Goal: Transaction & Acquisition: Purchase product/service

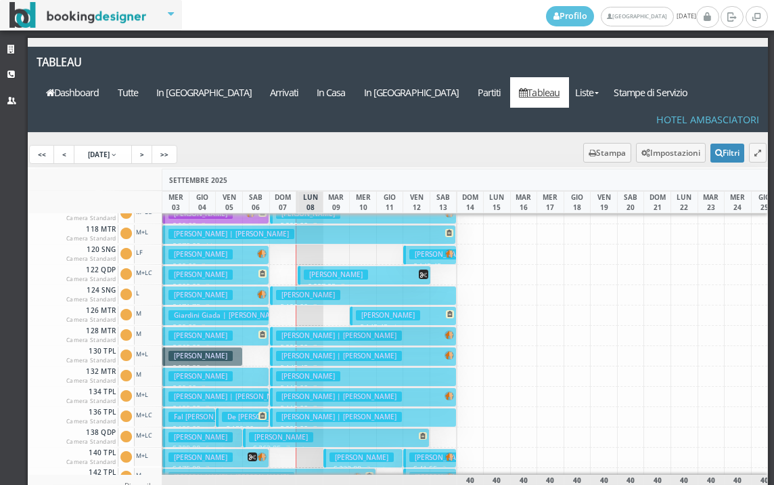
scroll to position [135, 0]
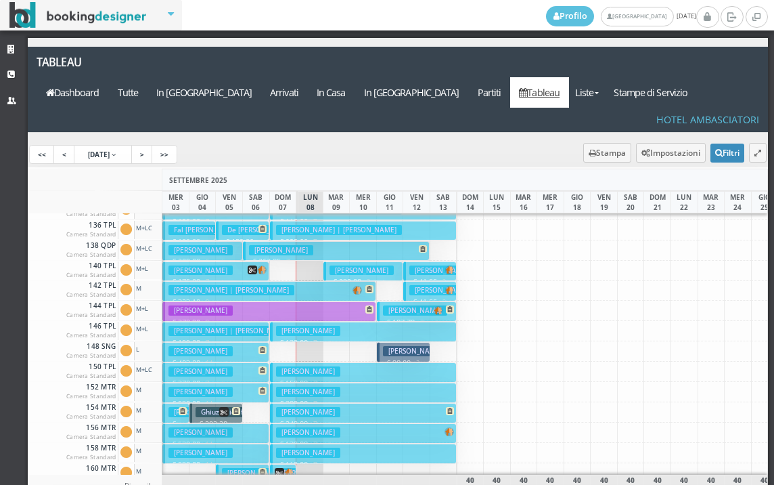
scroll to position [677, 0]
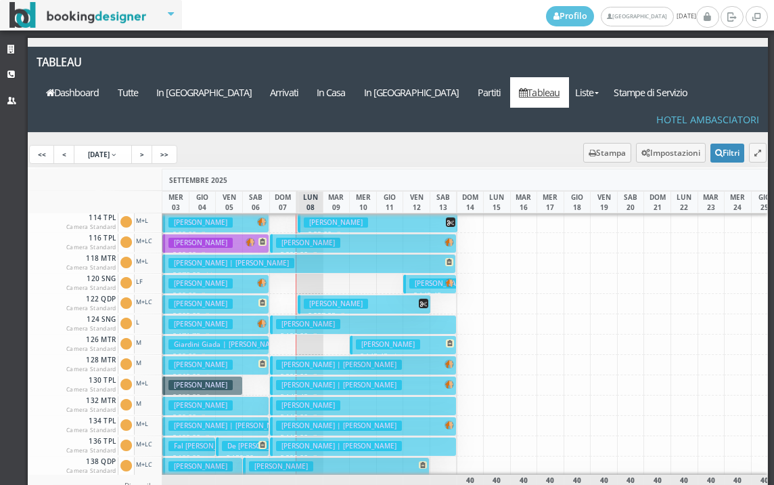
scroll to position [135, 0]
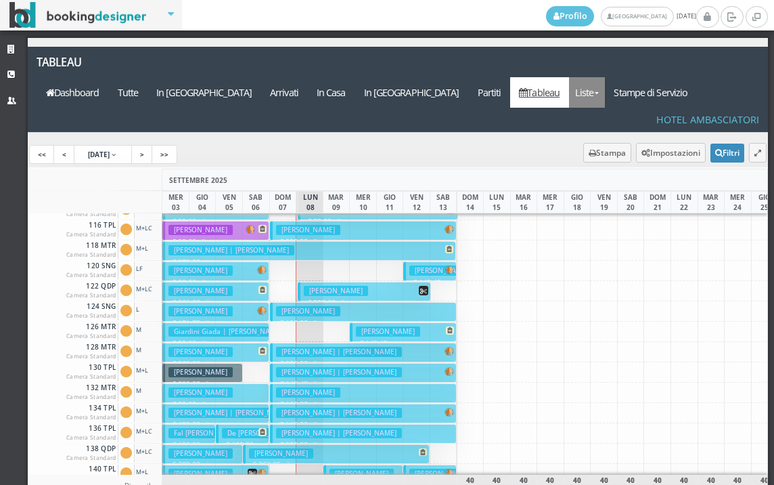
click at [605, 77] on link "Liste" at bounding box center [587, 92] width 36 height 30
click at [638, 155] on link "Foglio Pulizie" at bounding box center [617, 167] width 97 height 24
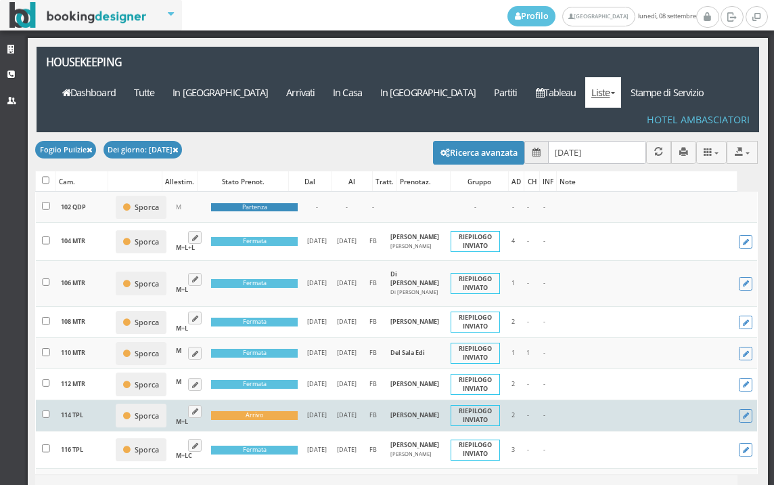
scroll to position [300, 0]
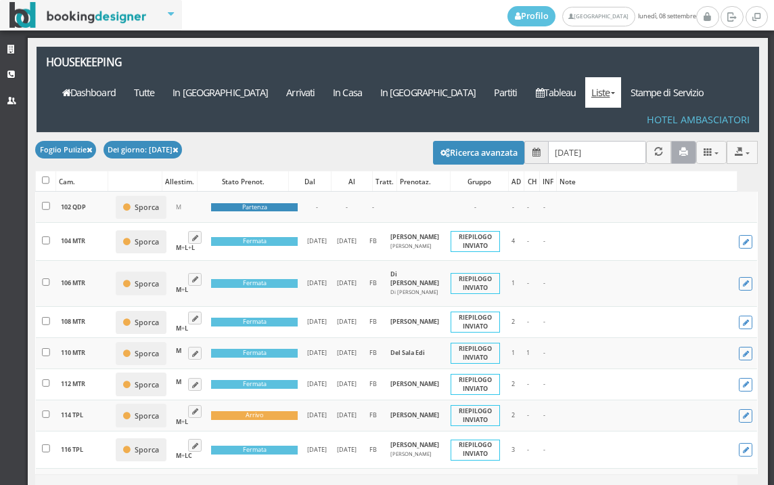
click at [679, 148] on icon "button" at bounding box center [683, 152] width 9 height 9
click at [125, 77] on link "Dashboard" at bounding box center [89, 92] width 72 height 30
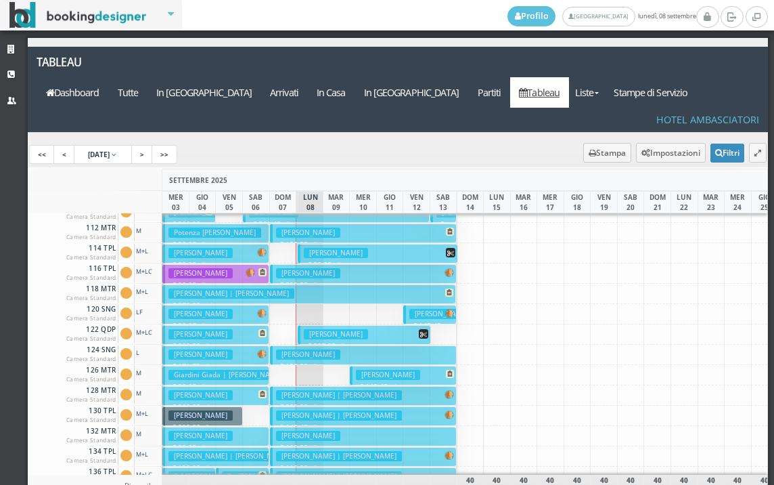
scroll to position [135, 0]
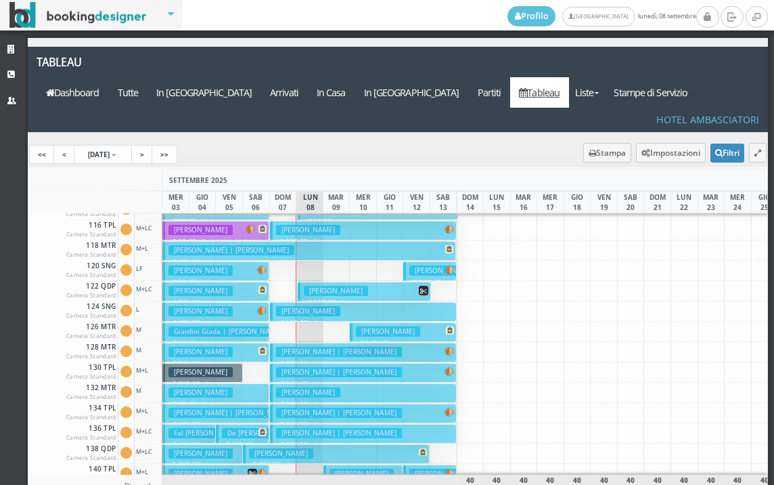
click at [286, 428] on h3 "[PERSON_NAME] | [PERSON_NAME]" at bounding box center [339, 433] width 126 height 10
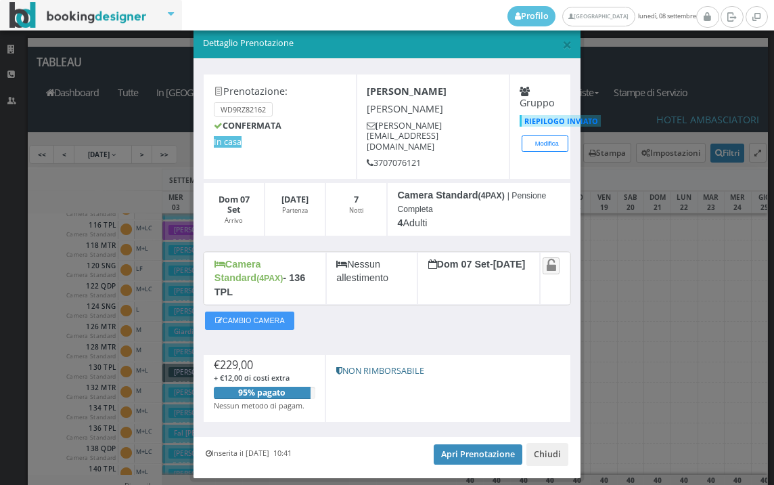
scroll to position [26, 0]
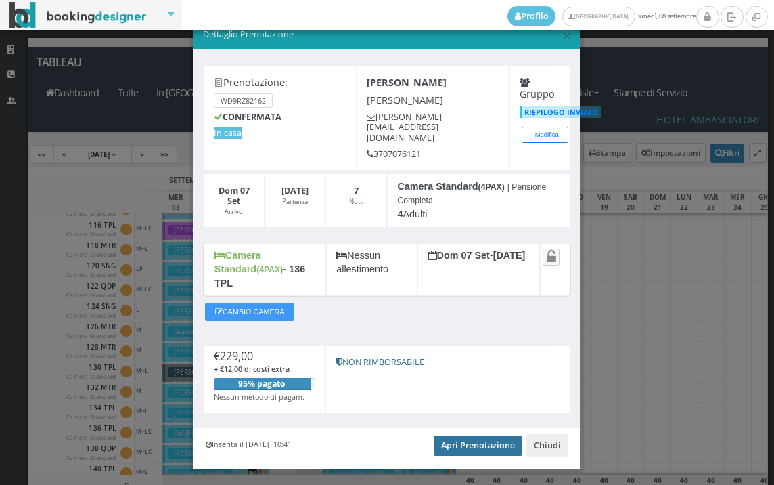
click at [474, 435] on link "Apri Prenotazione" at bounding box center [478, 445] width 89 height 20
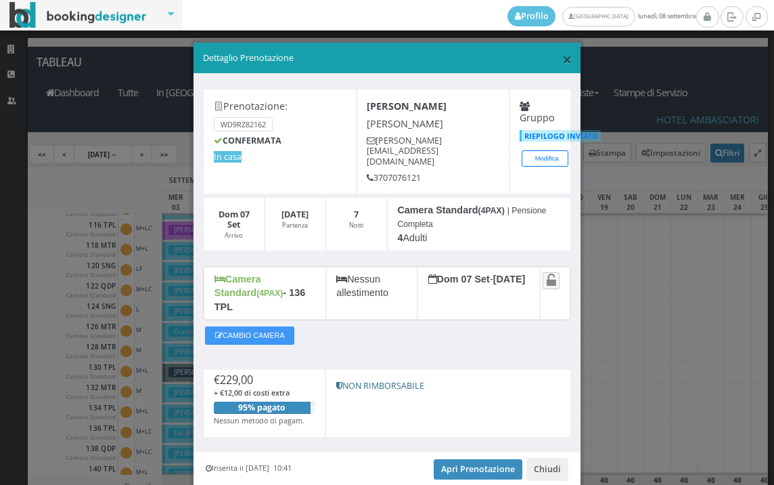
click at [562, 58] on span "×" at bounding box center [566, 58] width 9 height 23
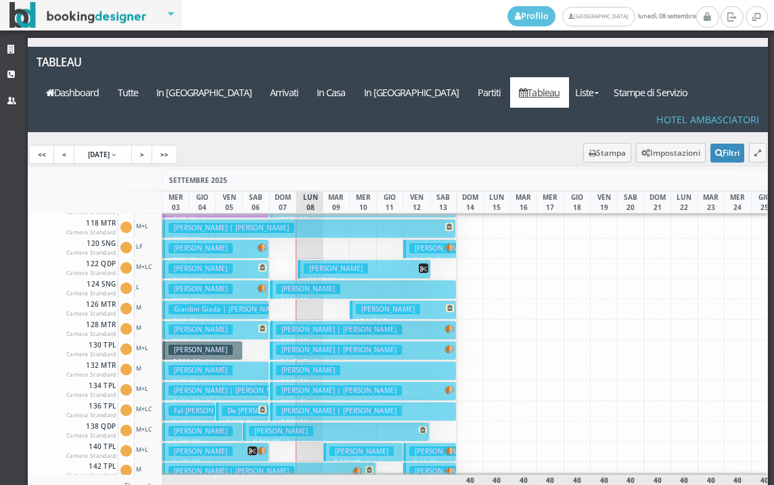
scroll to position [271, 0]
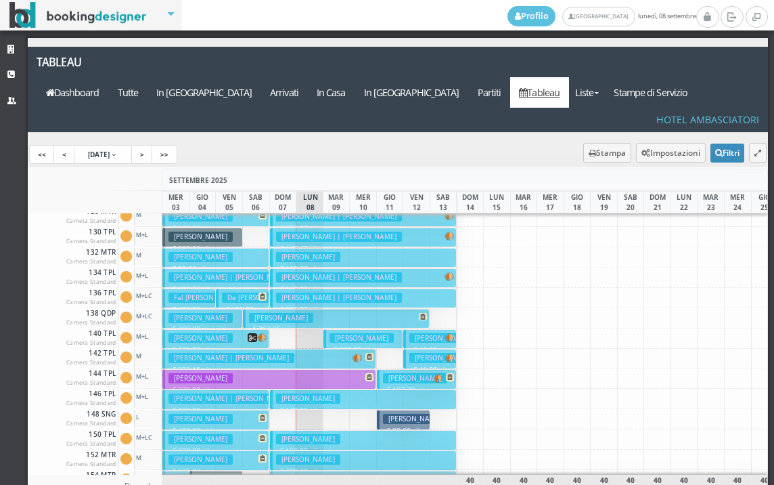
click at [285, 292] on h3 "Battilomo Giovanni | Mora Matteo" at bounding box center [339, 297] width 126 height 10
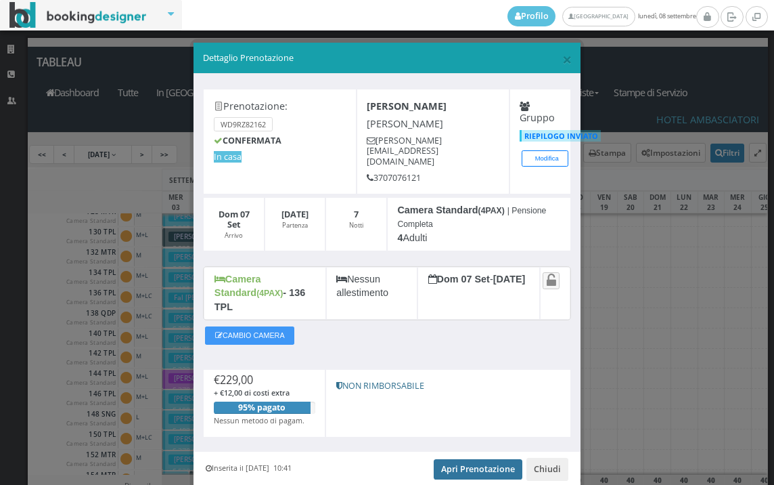
click at [491, 459] on link "Apri Prenotazione" at bounding box center [478, 469] width 89 height 20
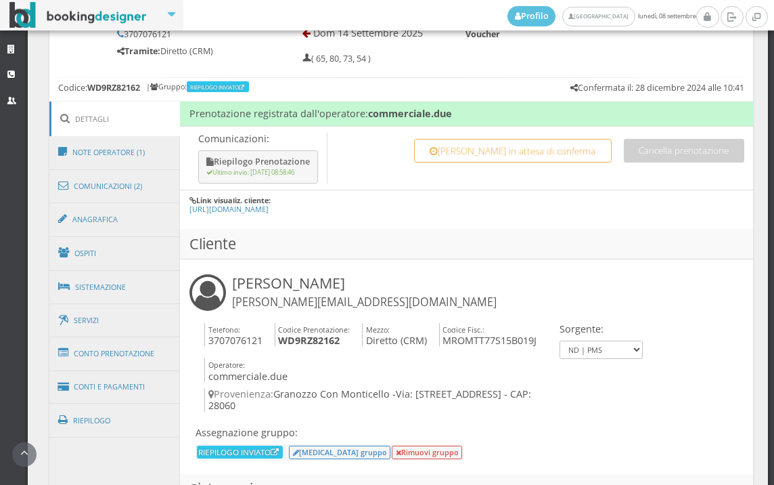
scroll to position [902, 0]
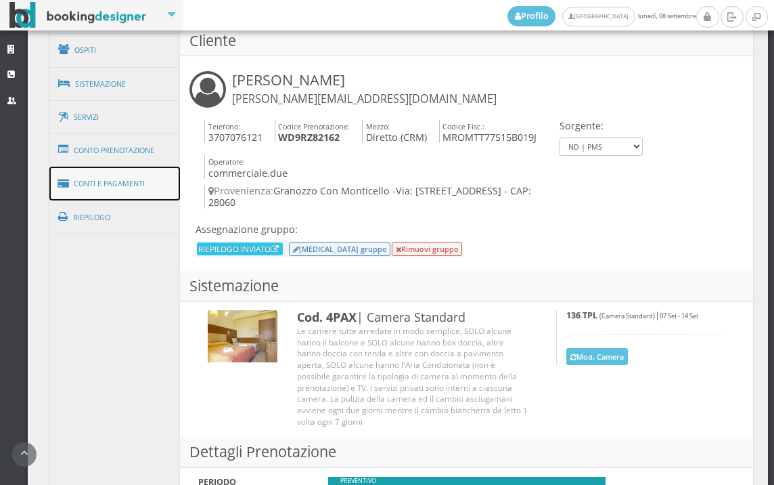
click at [135, 181] on link "Conti e Pagamenti" at bounding box center [114, 183] width 131 height 35
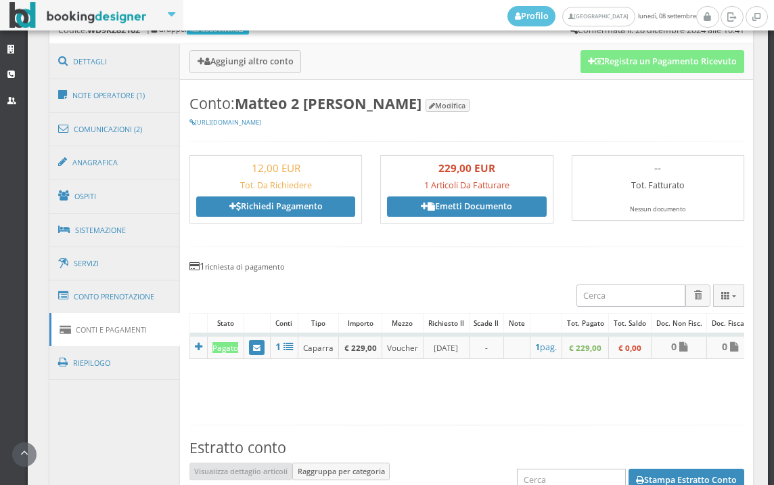
scroll to position [733, 0]
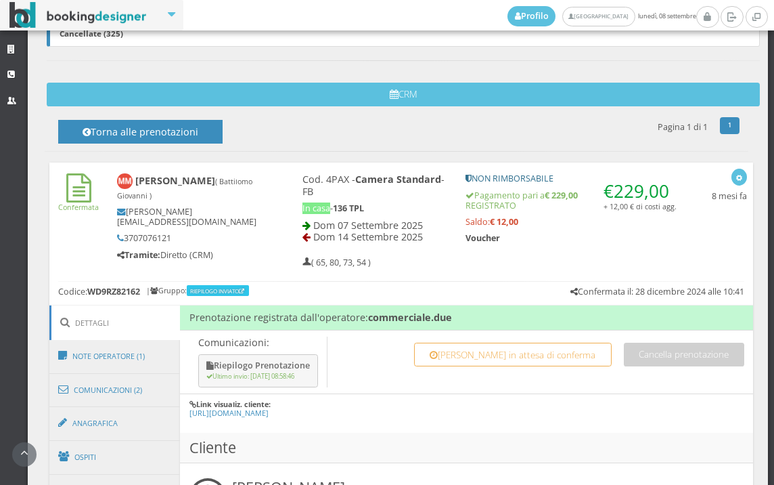
scroll to position [677, 0]
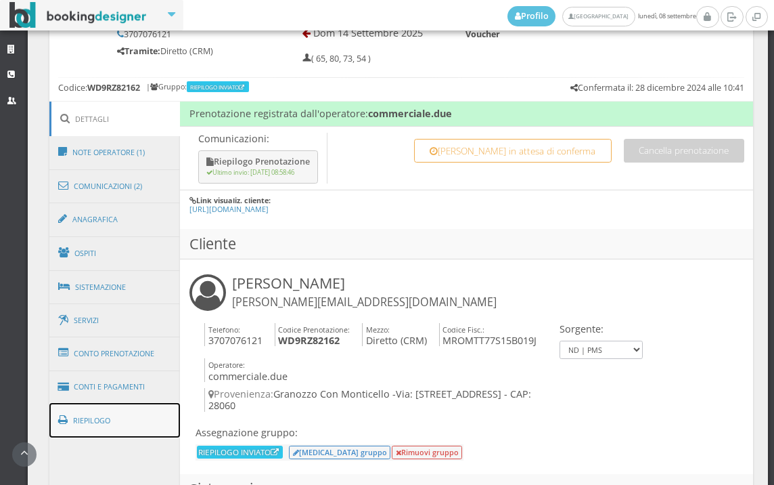
click at [123, 403] on link "Riepilogo" at bounding box center [114, 420] width 131 height 35
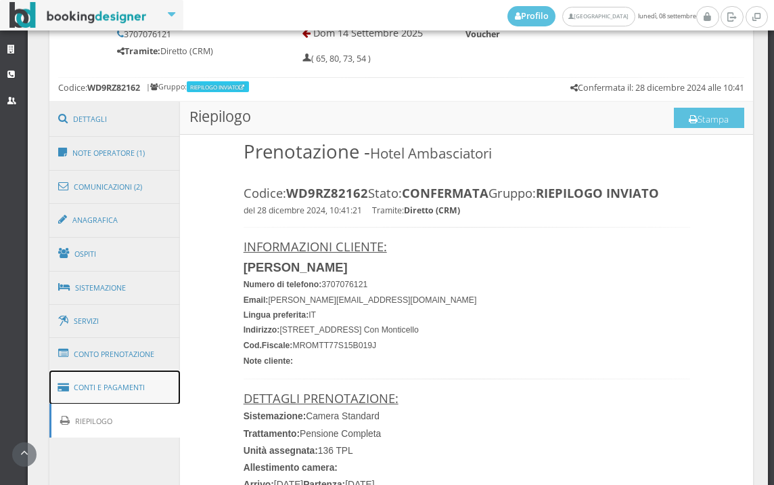
click at [125, 389] on link "Conti e Pagamenti" at bounding box center [114, 387] width 131 height 35
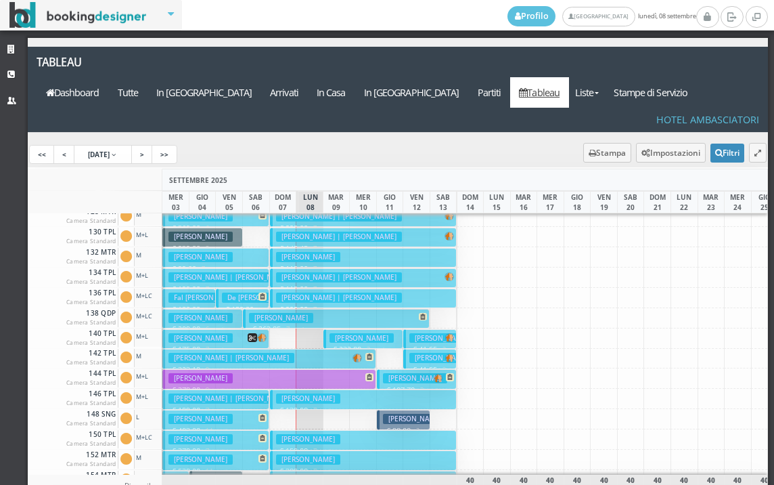
scroll to position [609, 0]
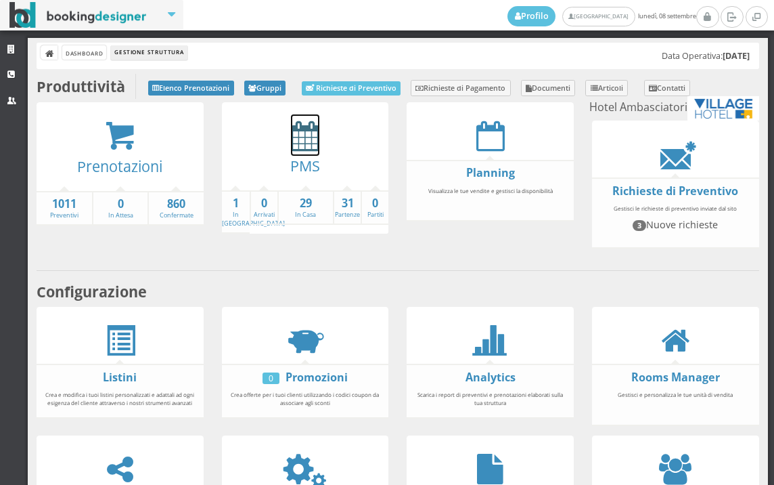
click at [305, 143] on icon at bounding box center [305, 135] width 28 height 30
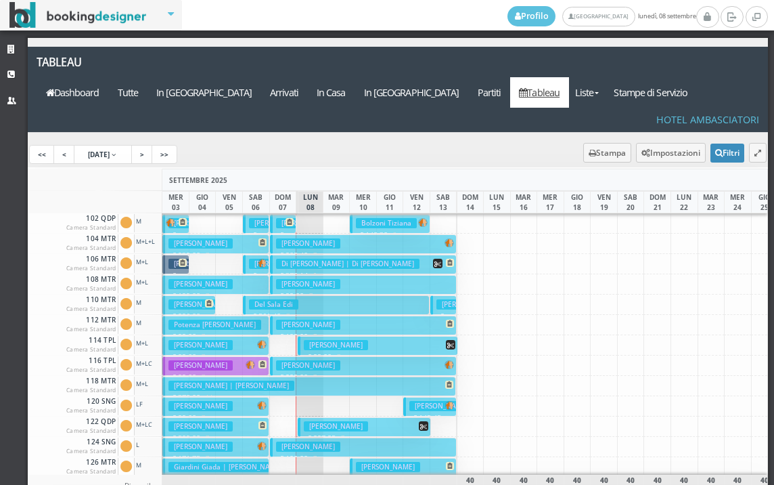
drag, startPoint x: 0, startPoint y: 0, endPoint x: 305, endPoint y: 143, distance: 337.0
click at [305, 169] on div "SETTEMBRE 2025" at bounding box center [537, 180] width 750 height 22
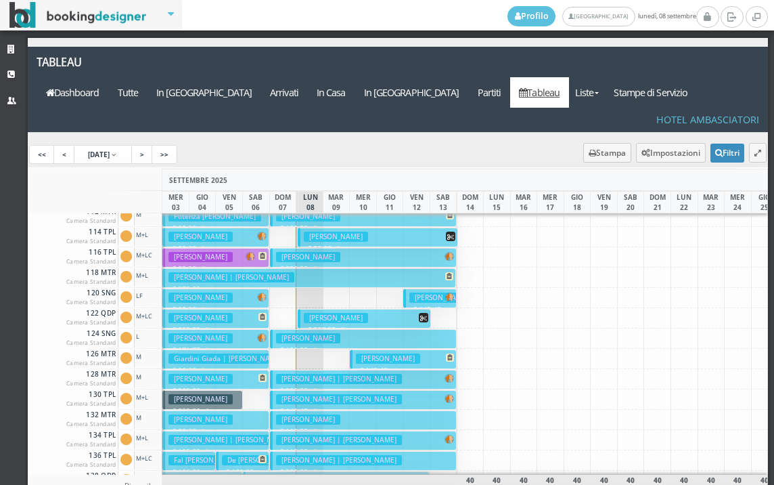
scroll to position [135, 0]
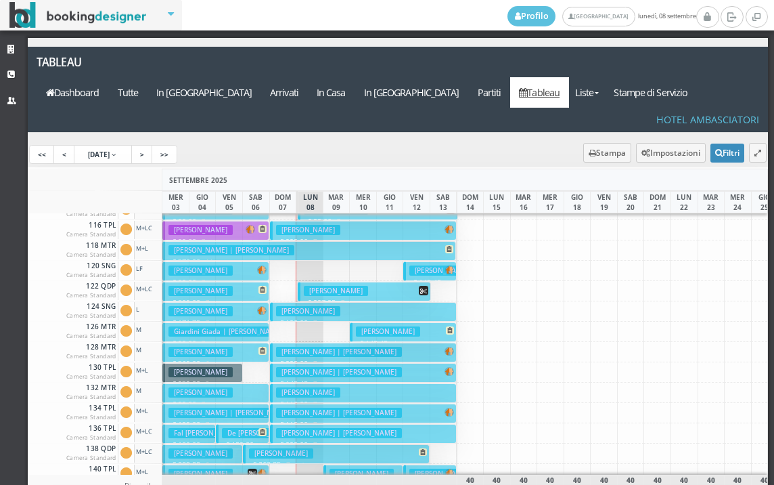
click at [286, 428] on h3 "Battilomo Giovanni | Mora Matteo" at bounding box center [339, 433] width 126 height 10
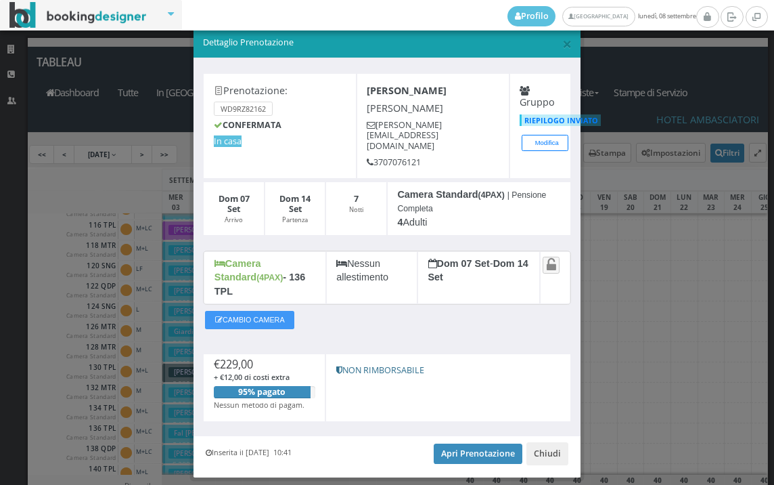
scroll to position [26, 0]
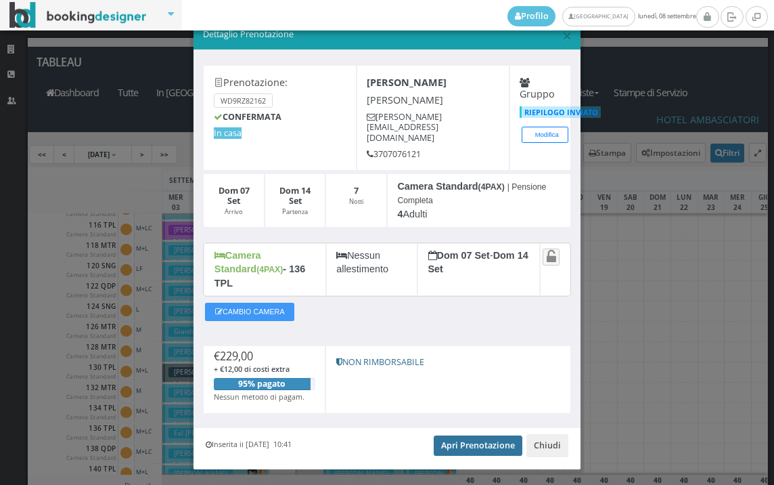
click at [452, 435] on link "Apri Prenotazione" at bounding box center [478, 445] width 89 height 20
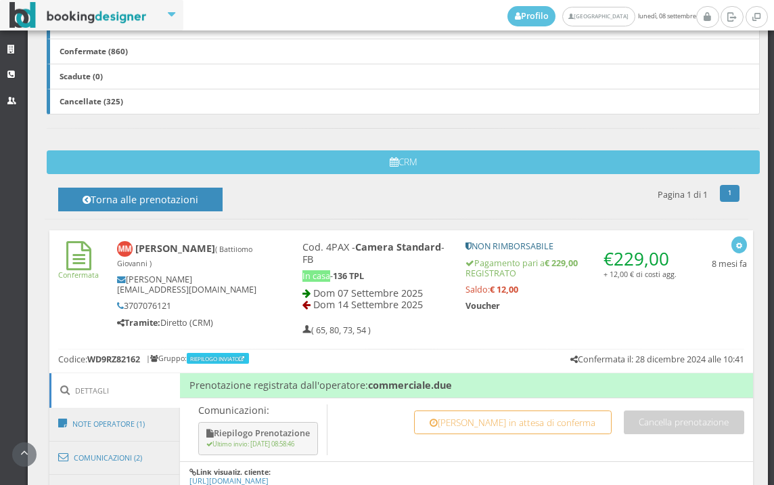
scroll to position [601, 0]
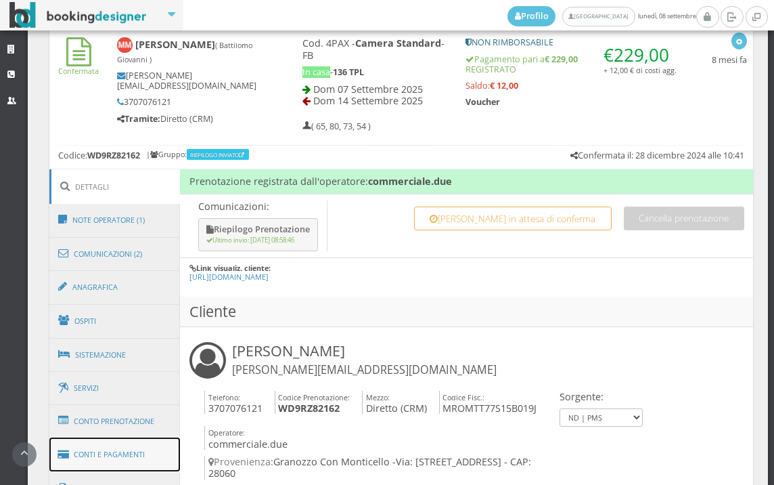
click at [120, 454] on link "Conti e Pagamenti" at bounding box center [114, 454] width 131 height 35
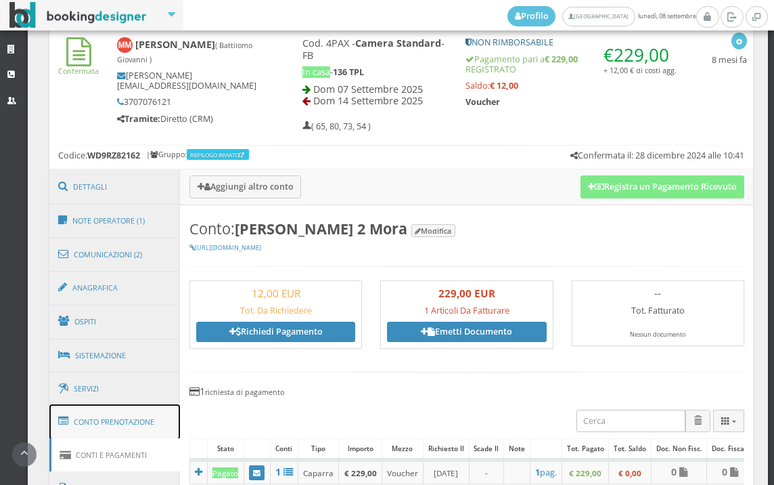
click at [125, 424] on link "Conto Prenotazione" at bounding box center [114, 421] width 131 height 35
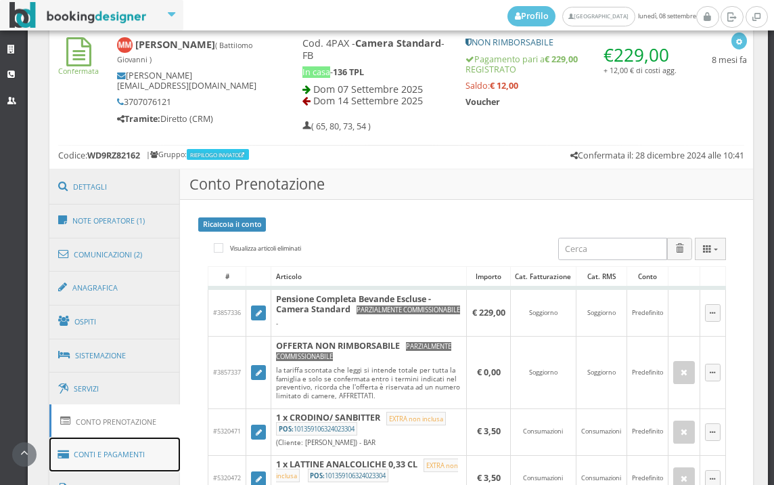
click at [133, 459] on link "Conti e Pagamenti" at bounding box center [114, 454] width 131 height 35
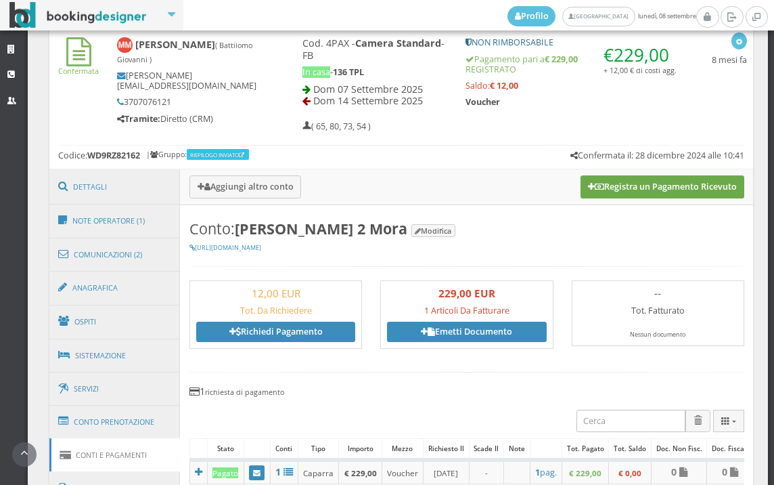
click at [661, 192] on button "Registra un Pagamento Ricevuto" at bounding box center [663, 186] width 164 height 23
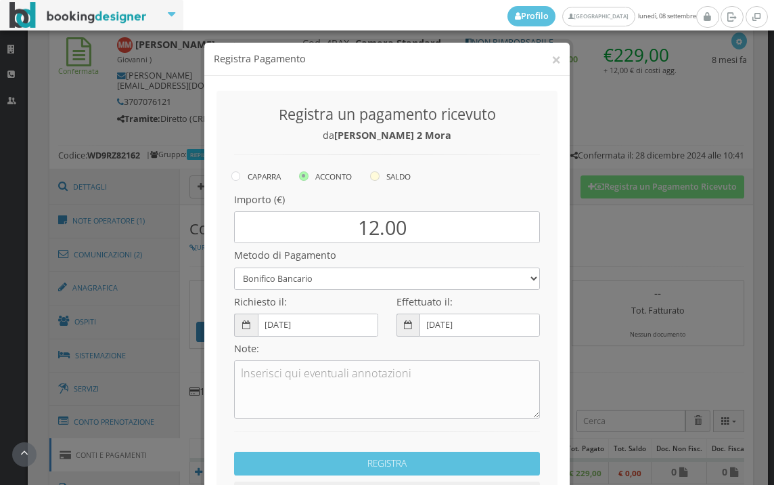
click at [370, 176] on icon at bounding box center [374, 175] width 9 height 9
radio input "true"
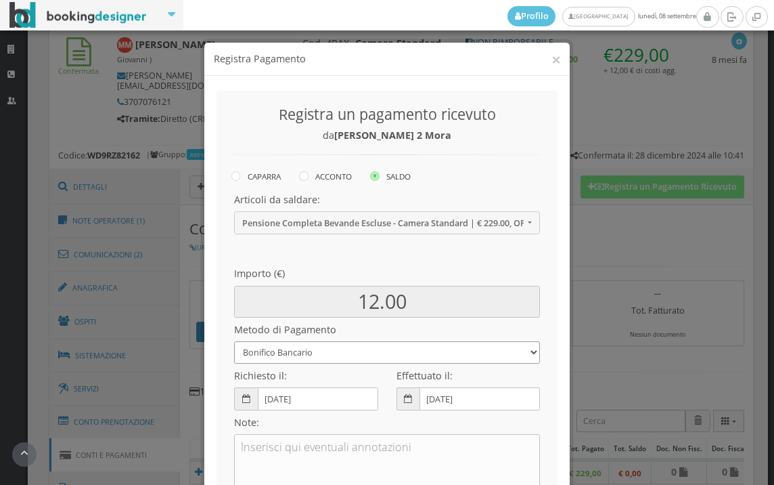
click at [326, 351] on select "Bonifico Bancario BONIFICO SUM UP Contanti Assegno Bancario Assegno Circolare V…" at bounding box center [387, 352] width 306 height 22
select select
click at [234, 341] on select "Bonifico Bancario BONIFICO SUM UP Contanti Assegno Bancario Assegno Circolare V…" at bounding box center [387, 352] width 306 height 22
drag, startPoint x: 221, startPoint y: 514, endPoint x: 552, endPoint y: 403, distance: 348.2
click at [552, 403] on div "Registra un pagamento ricevuto da Matteo 2 Mora CAPARRA ACCONTO SALDO Articoli …" at bounding box center [387, 339] width 341 height 497
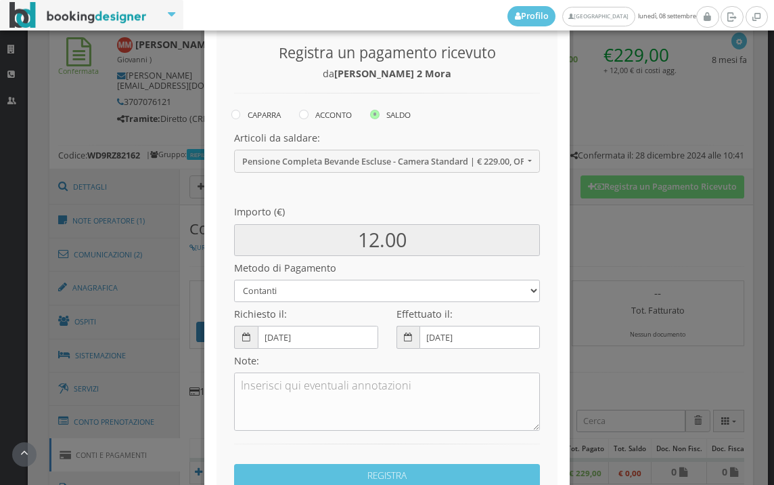
scroll to position [185, 0]
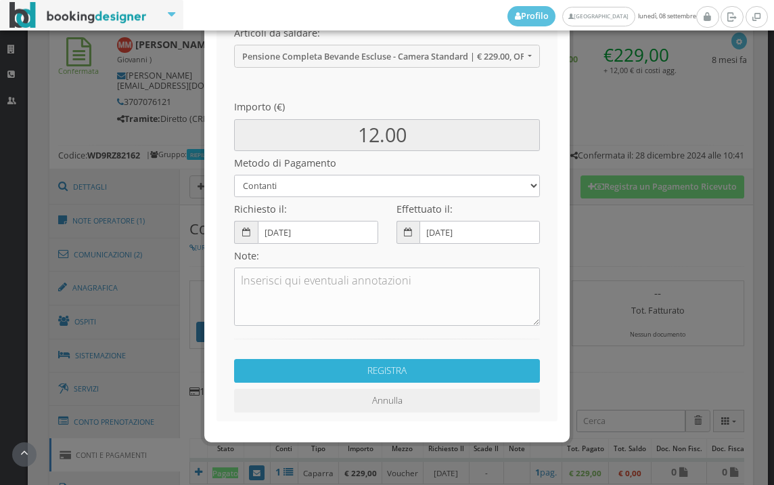
click at [333, 376] on button "REGISTRA" at bounding box center [387, 371] width 306 height 24
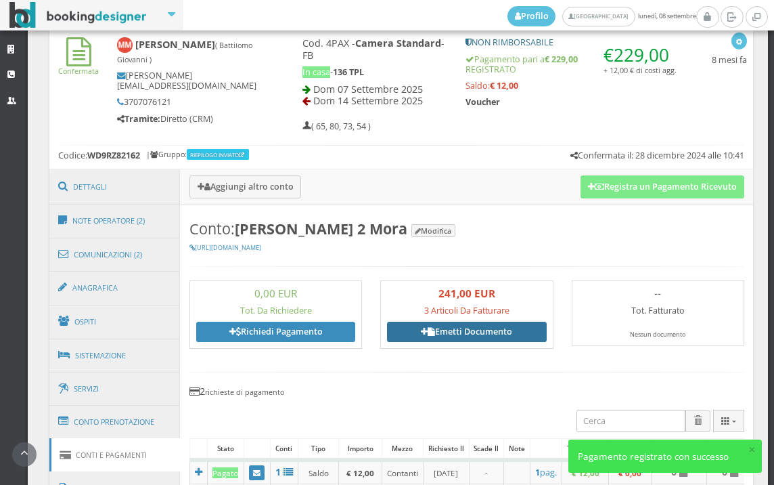
click at [468, 327] on link "Emetti Documento" at bounding box center [466, 331] width 159 height 20
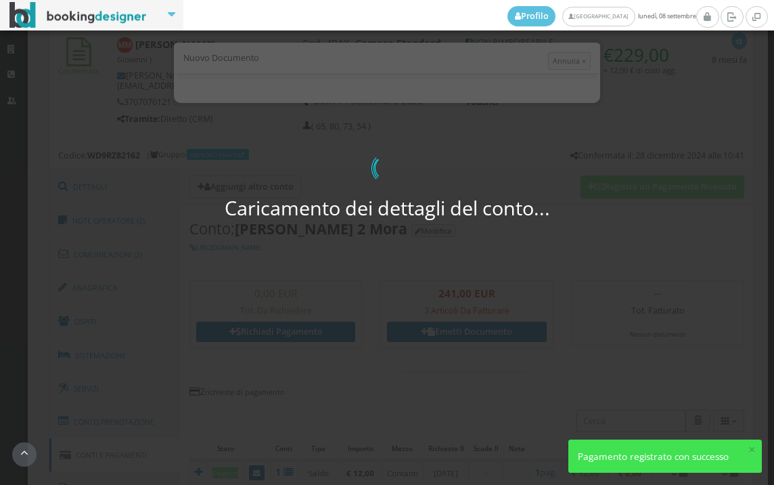
select select "PF"
select select "GRANOZZO CON MONTICELLO"
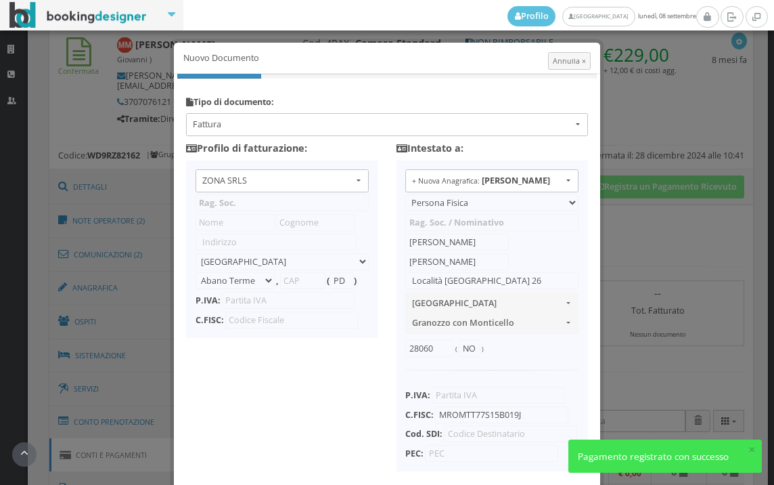
type input "ZONA SRLS"
type input "Vico V Durante, 8"
select select "Frattamaggiore"
type input "80027"
type input "NA"
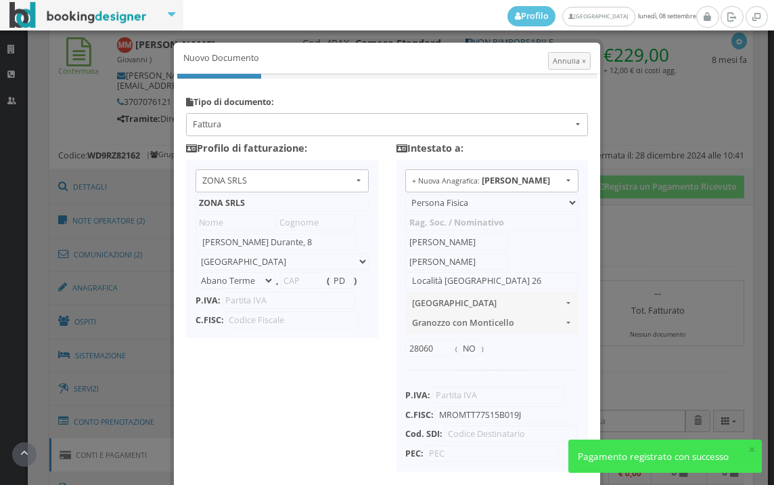
type input "10356321215"
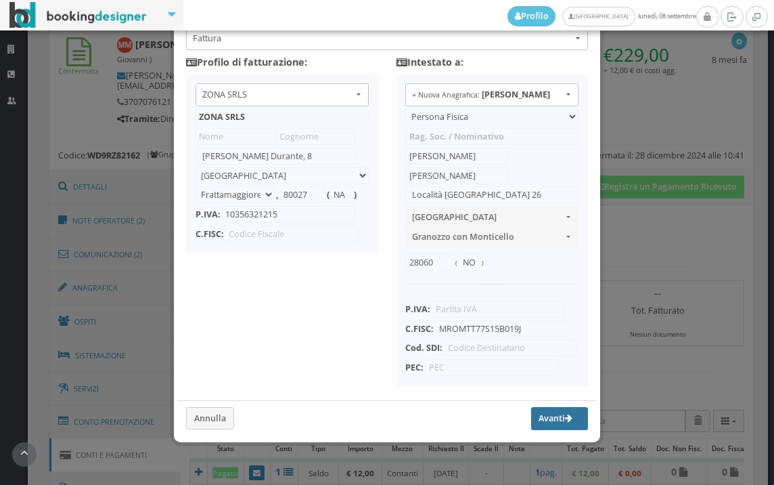
click at [531, 424] on button "Avanti" at bounding box center [559, 418] width 57 height 23
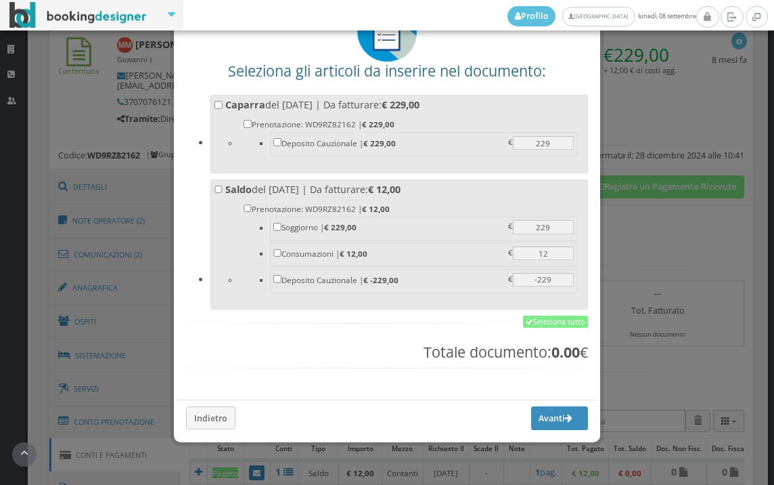
scroll to position [106, 0]
click at [547, 319] on link "Seleziona tutto" at bounding box center [555, 321] width 65 height 12
checkbox input "true"
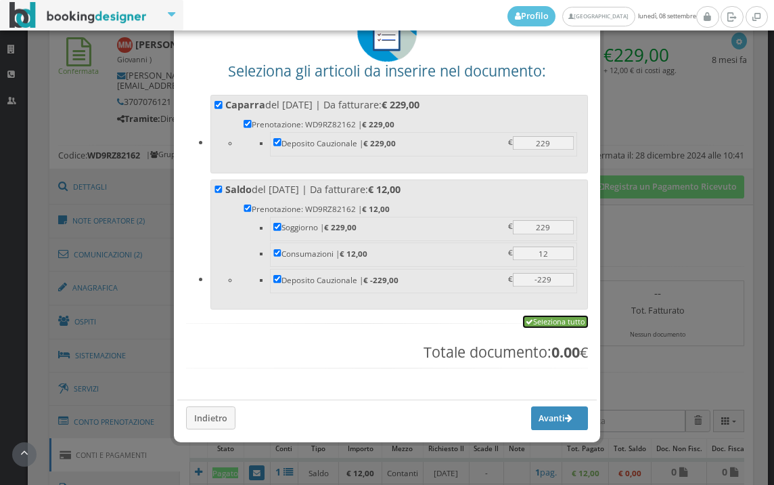
checkbox input "true"
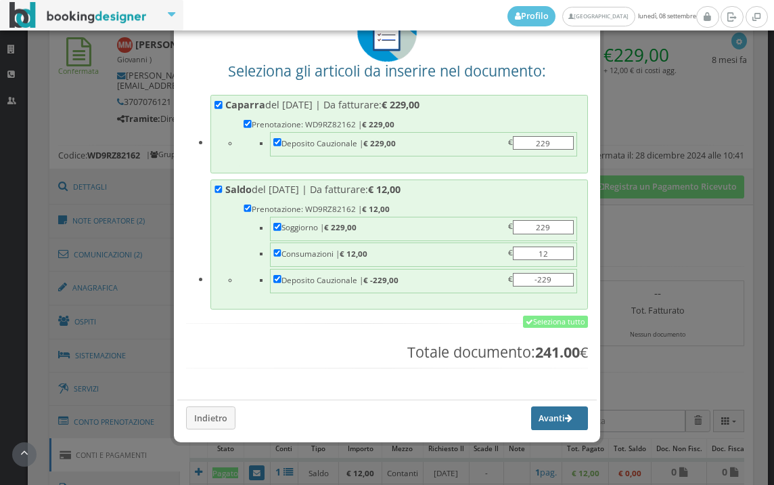
click at [535, 409] on button "Avanti" at bounding box center [559, 417] width 57 height 23
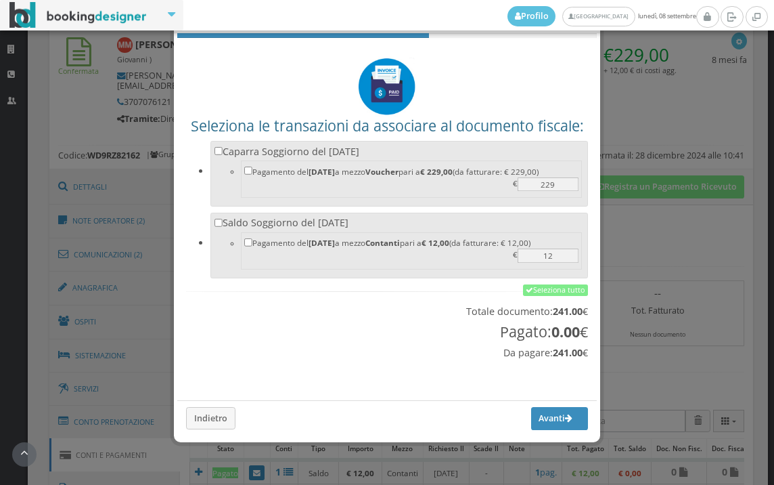
scroll to position [45, 0]
click at [551, 285] on link "Seleziona tutto" at bounding box center [555, 290] width 65 height 12
checkbox input "true"
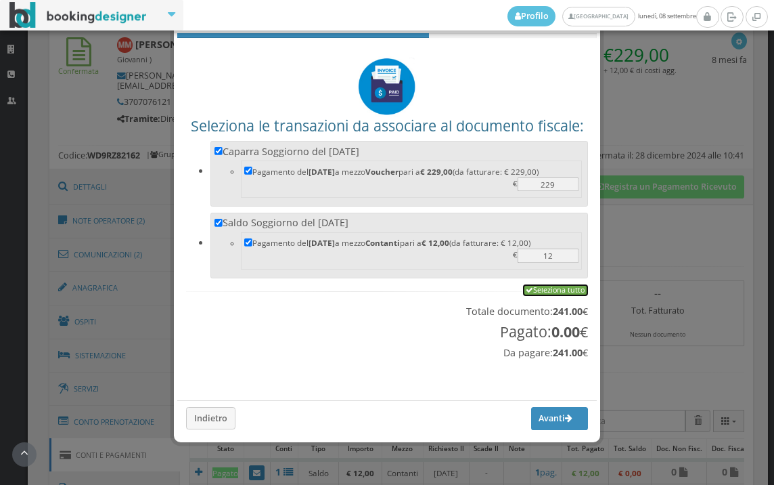
checkbox input "true"
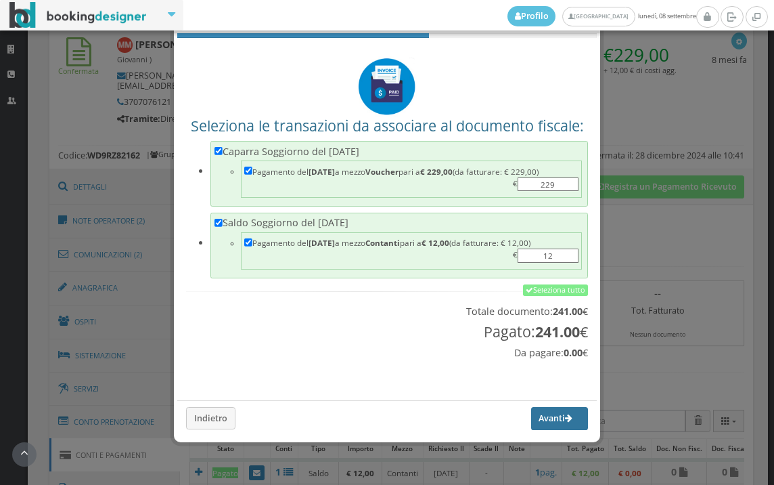
click at [539, 417] on button "Avanti" at bounding box center [559, 418] width 57 height 23
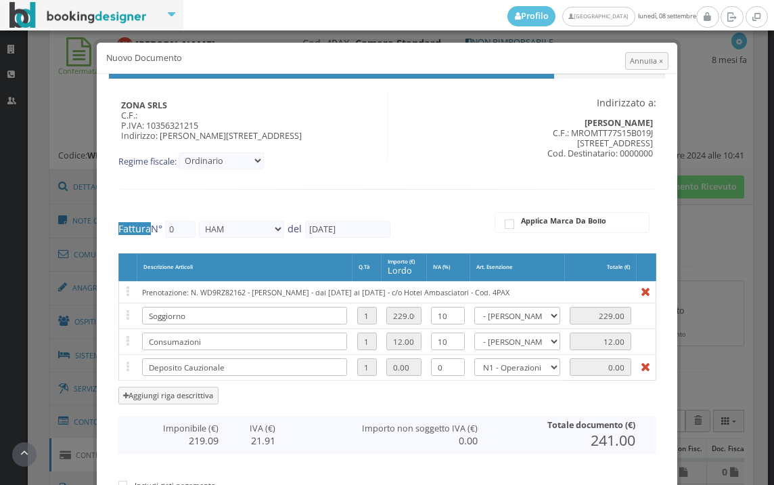
type input "612"
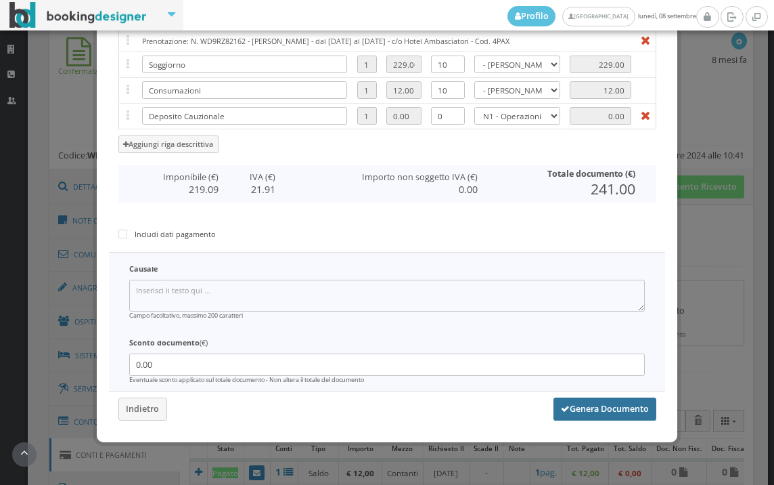
click at [589, 412] on button "Genera Documento" at bounding box center [605, 408] width 103 height 23
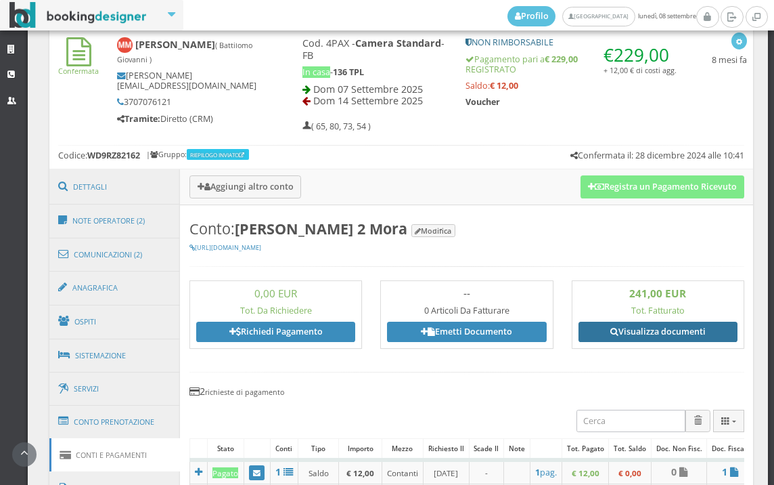
click at [654, 326] on link "Visualizza documenti" at bounding box center [658, 331] width 159 height 20
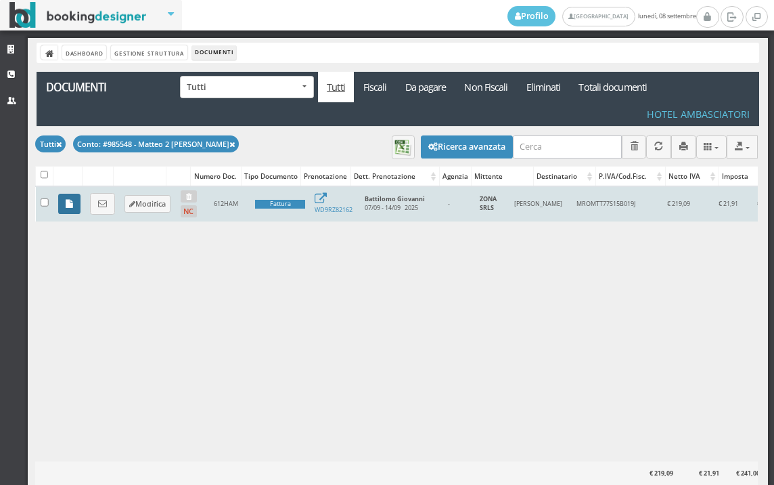
click at [68, 203] on icon at bounding box center [69, 204] width 7 height 9
